Goal: Book appointment/travel/reservation

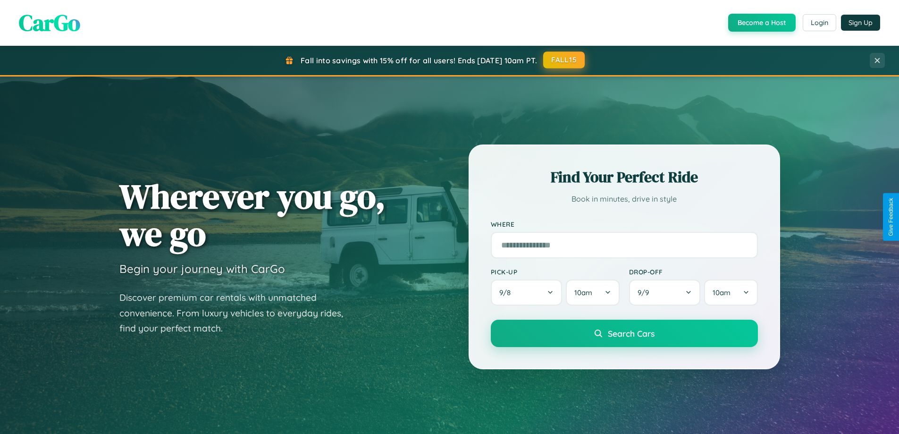
click at [565, 60] on button "FALL15" at bounding box center [564, 59] width 42 height 17
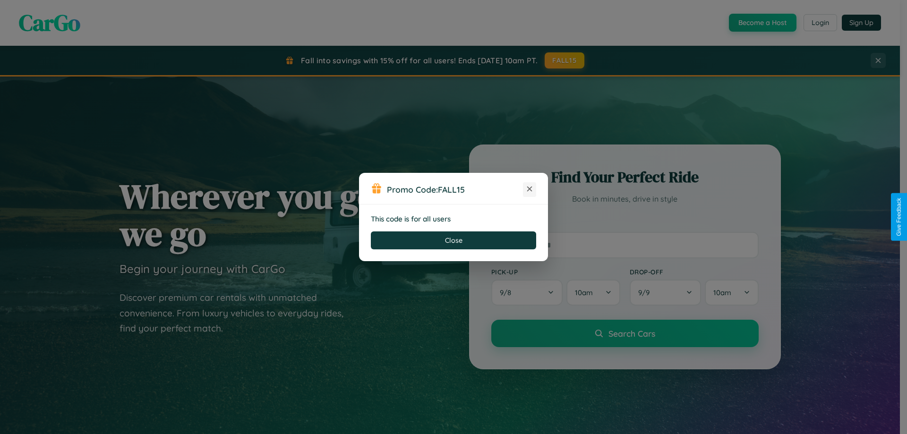
click at [529, 189] on icon at bounding box center [529, 188] width 9 height 9
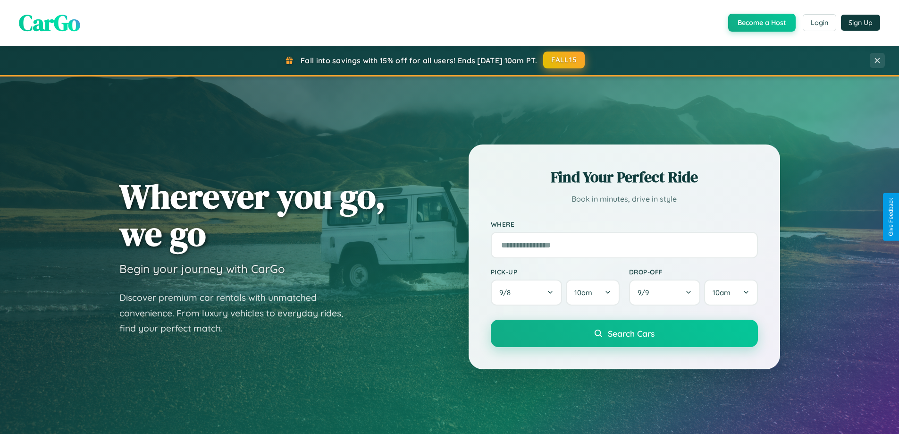
click at [565, 60] on button "FALL15" at bounding box center [564, 59] width 42 height 17
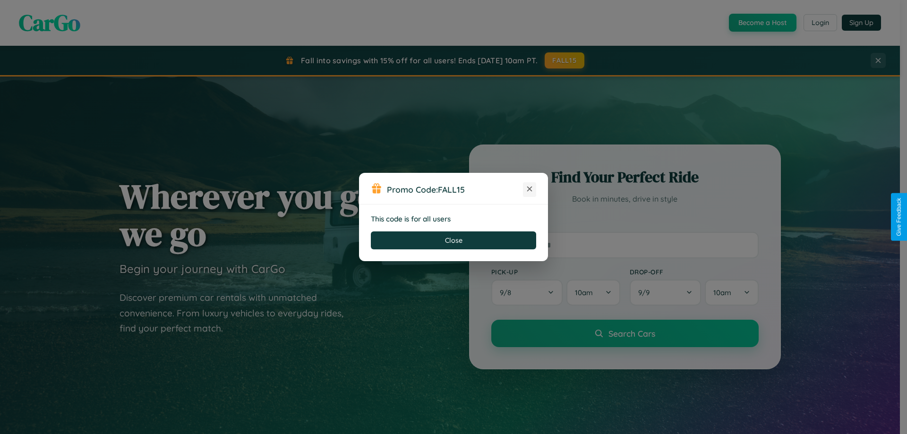
click at [529, 189] on icon at bounding box center [529, 188] width 9 height 9
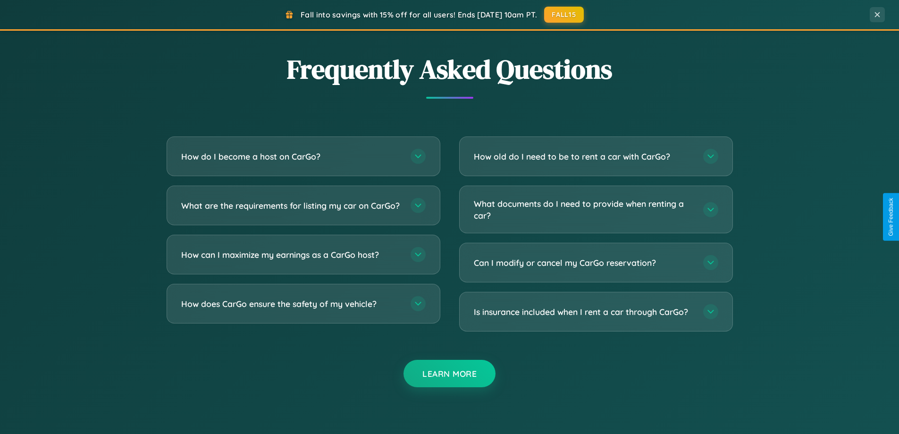
scroll to position [1817, 0]
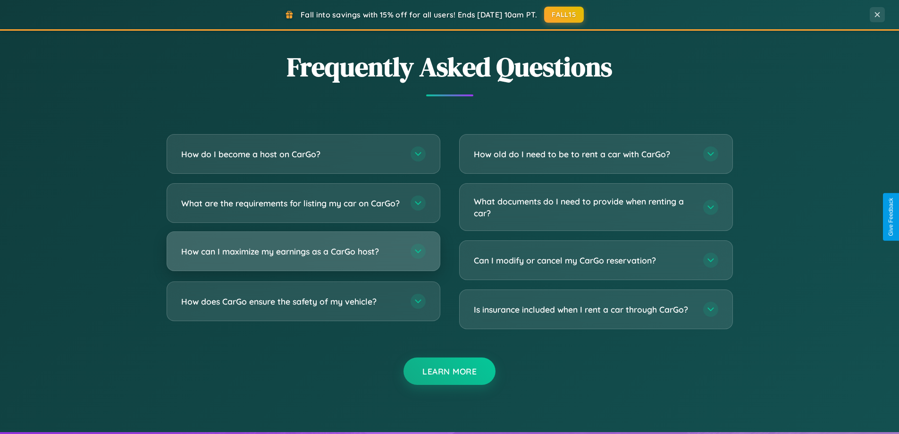
click at [303, 257] on h3 "How can I maximize my earnings as a CarGo host?" at bounding box center [291, 252] width 220 height 12
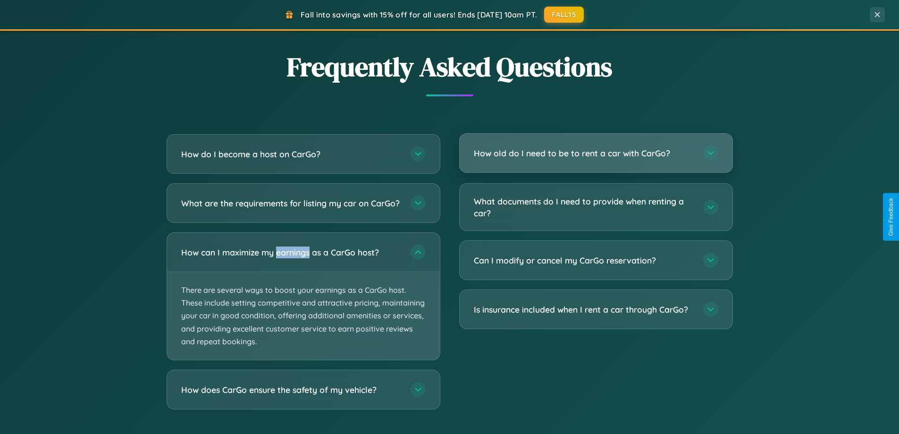
click at [596, 153] on h3 "How old do I need to be to rent a car with CarGo?" at bounding box center [584, 153] width 220 height 12
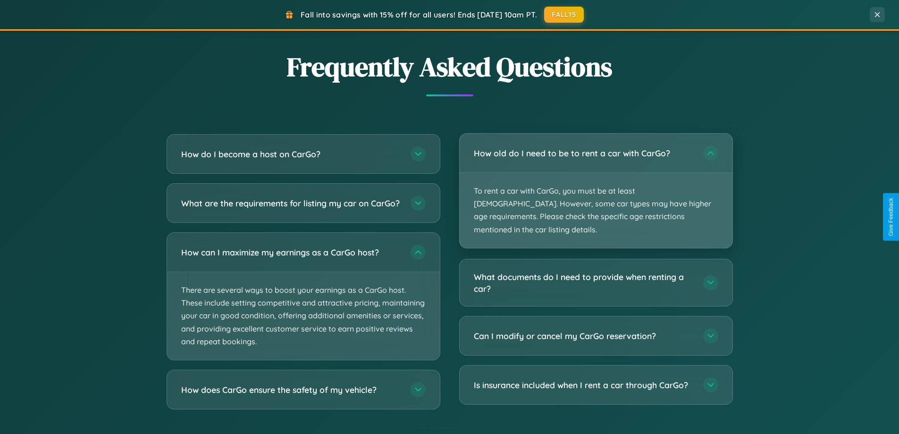
click at [596, 184] on p "To rent a car with CarGo, you must be at least [DEMOGRAPHIC_DATA]. However, som…" at bounding box center [596, 210] width 273 height 75
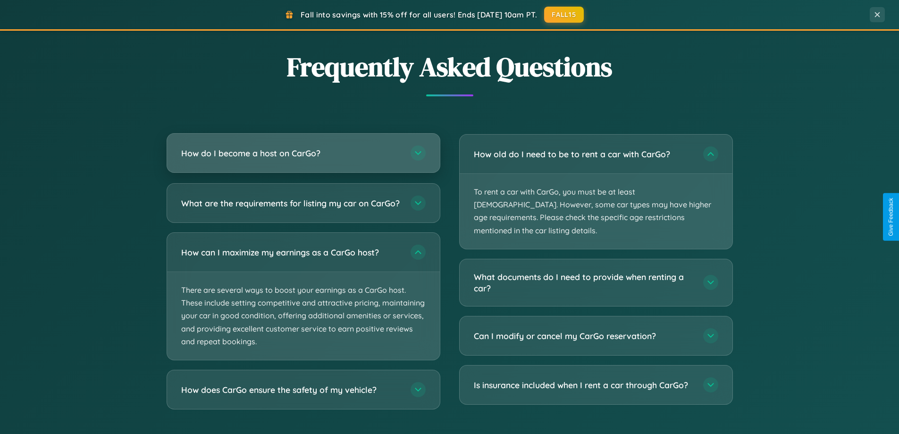
click at [303, 153] on h3 "How do I become a host on CarGo?" at bounding box center [291, 153] width 220 height 12
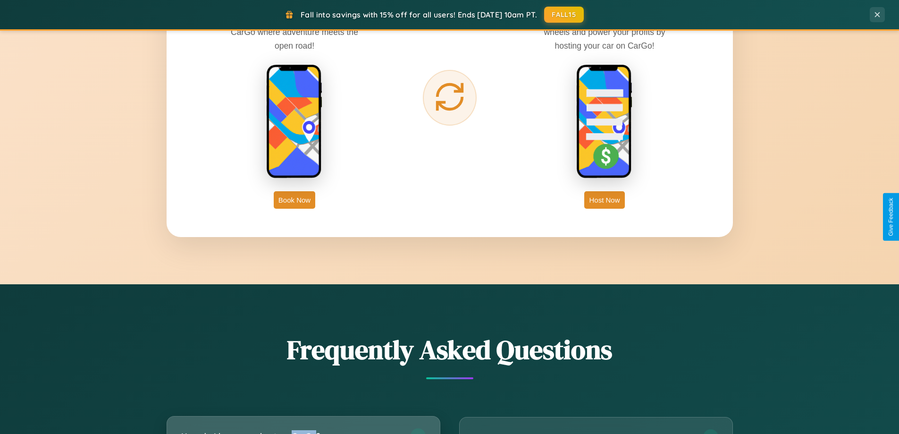
scroll to position [1517, 0]
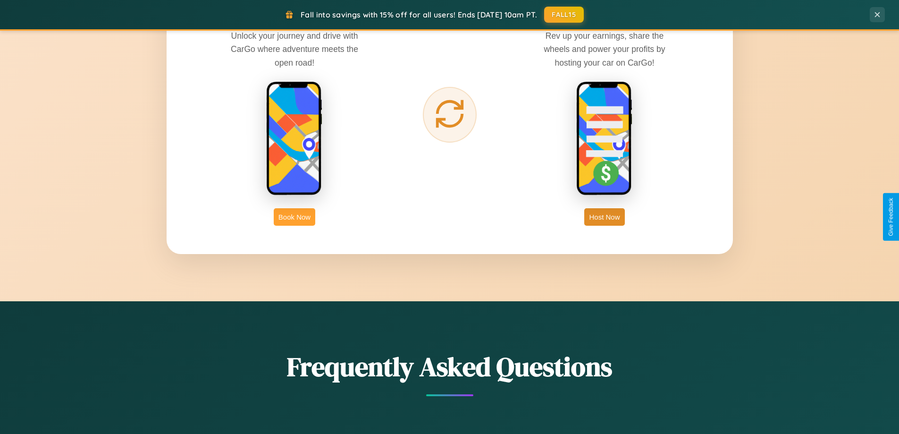
click at [295, 217] on button "Book Now" at bounding box center [295, 216] width 42 height 17
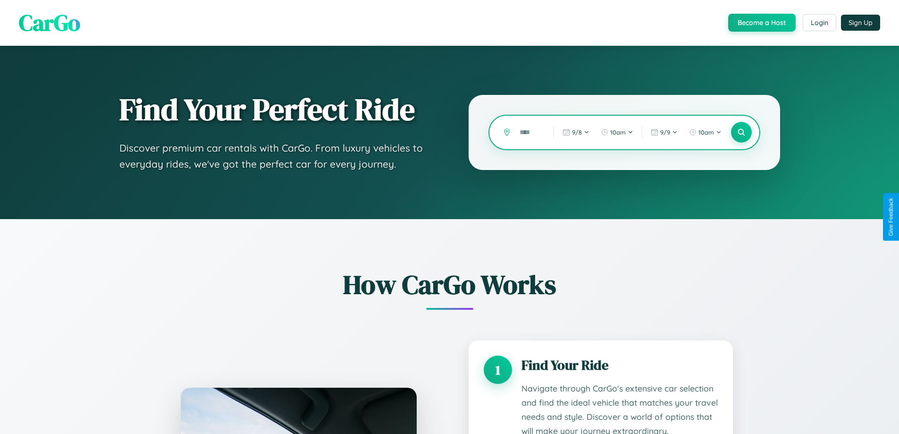
click at [530, 132] on input "text" at bounding box center [529, 132] width 29 height 17
